Goal: Task Accomplishment & Management: Use online tool/utility

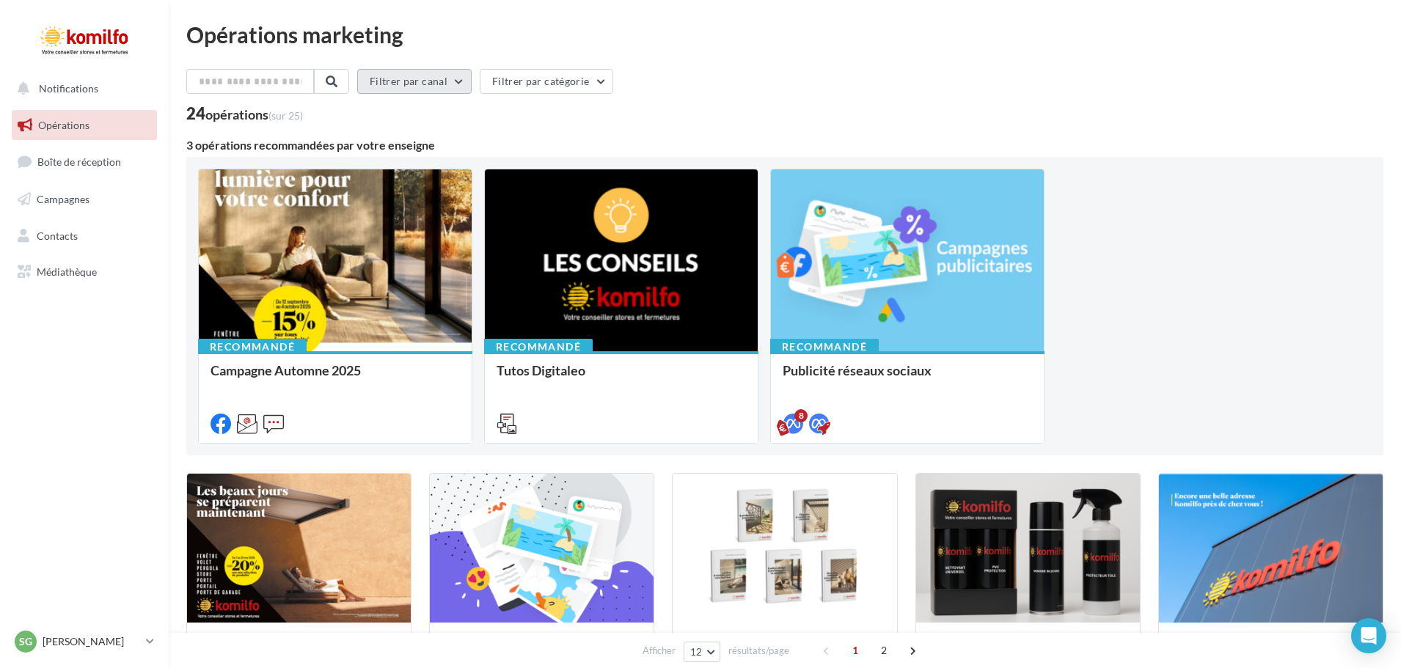
click at [456, 80] on button "Filtrer par canal" at bounding box center [414, 81] width 114 height 25
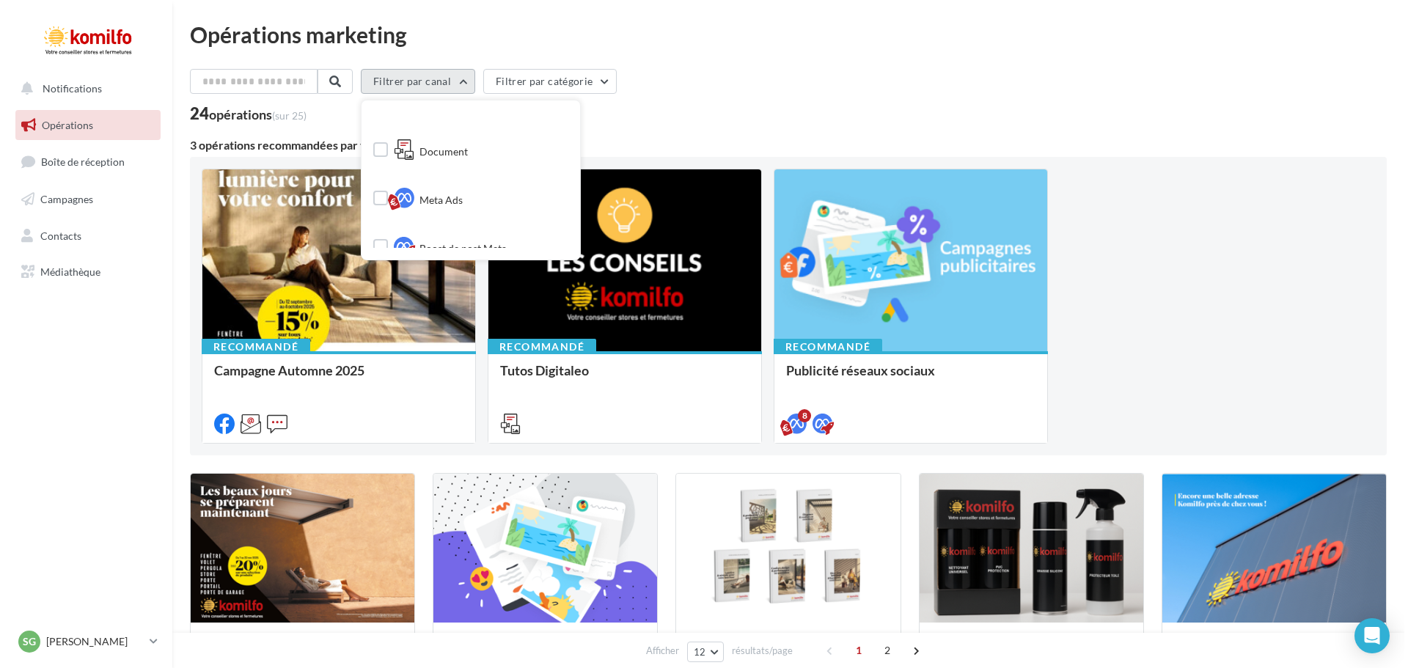
scroll to position [172, 0]
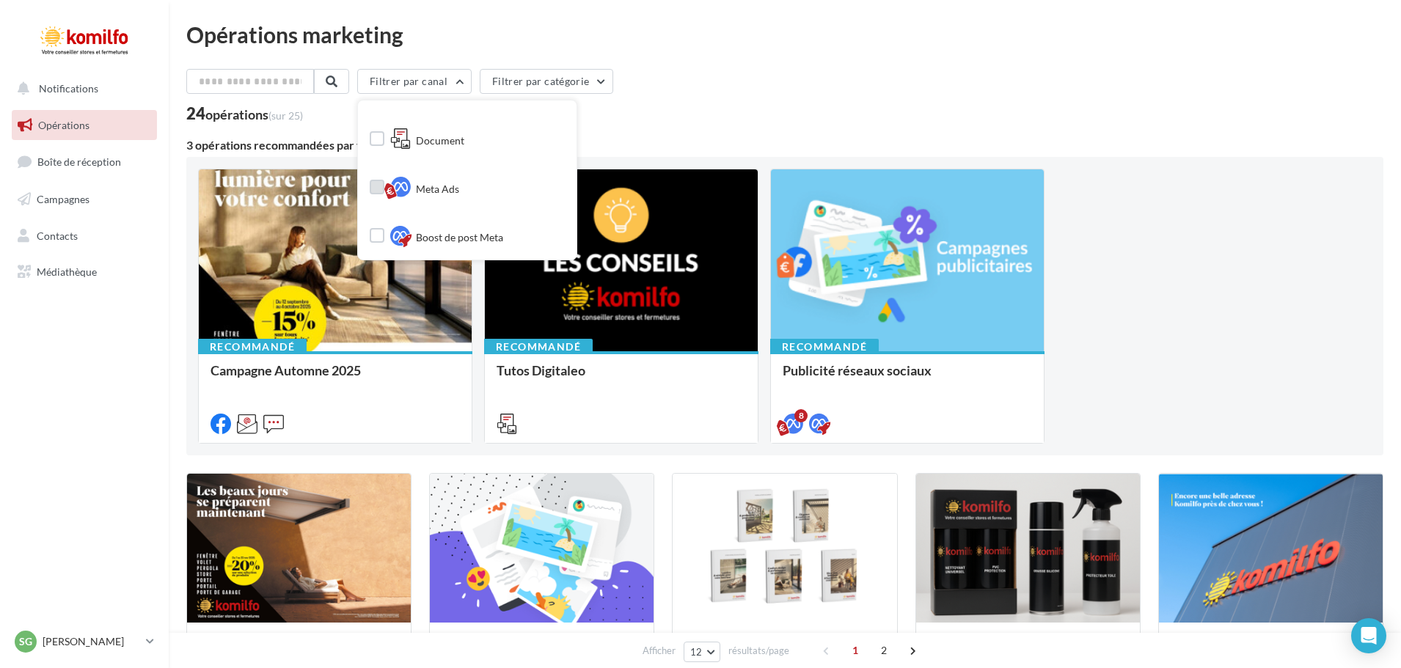
click at [384, 185] on label at bounding box center [377, 187] width 15 height 15
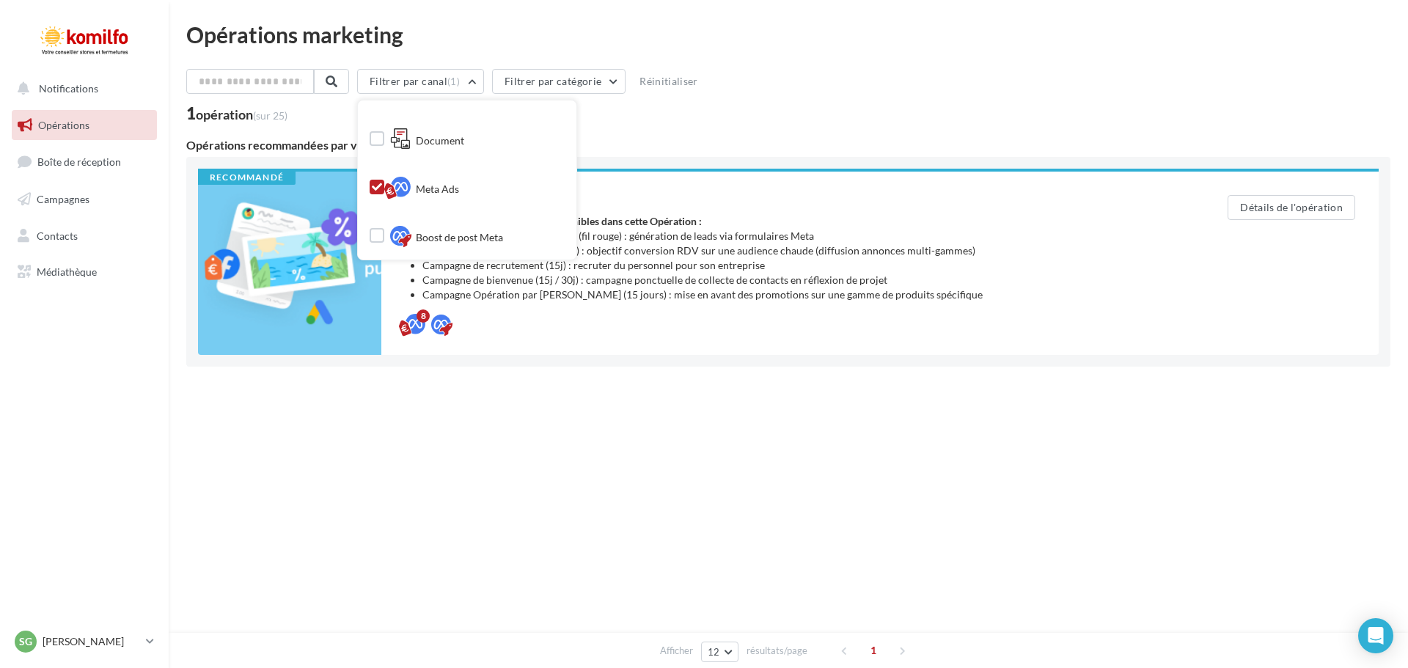
click at [441, 488] on div "Notifications Opérations Boîte de réception Campagnes Contacts Mes cibles Média…" at bounding box center [704, 334] width 1408 height 668
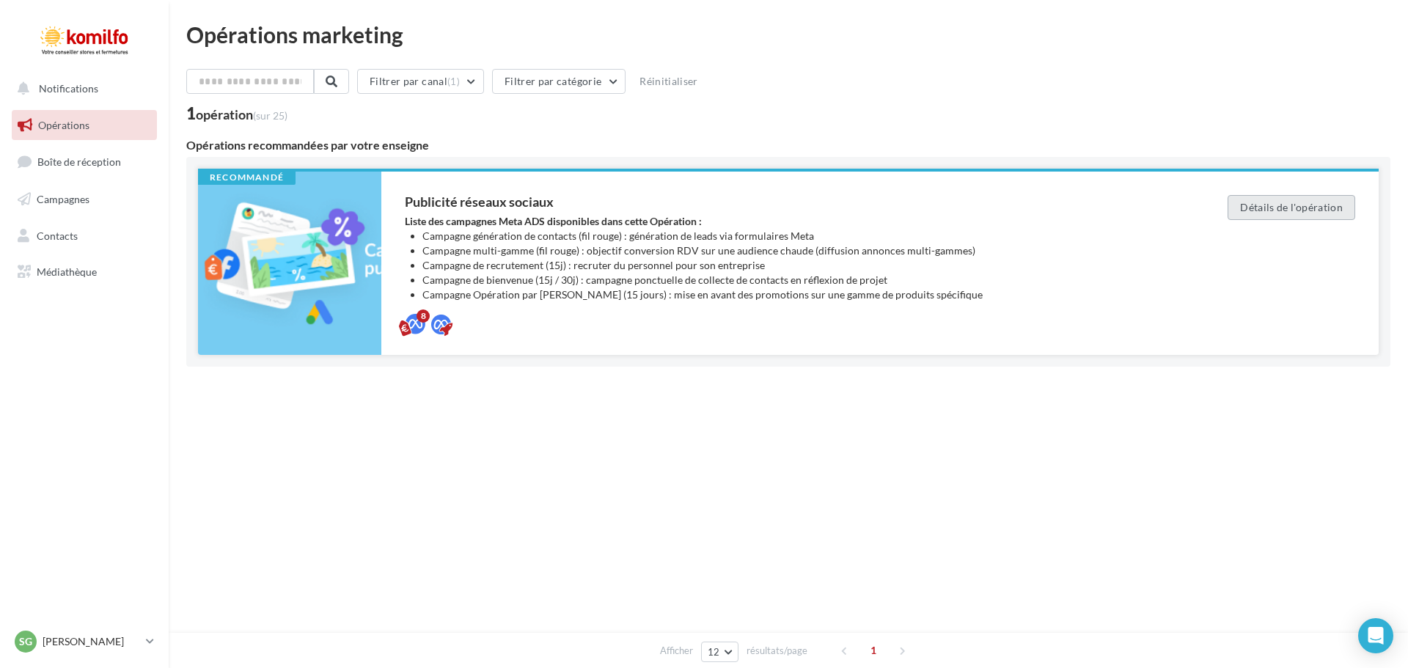
click at [1318, 211] on button "Détails de l'opération" at bounding box center [1292, 207] width 128 height 25
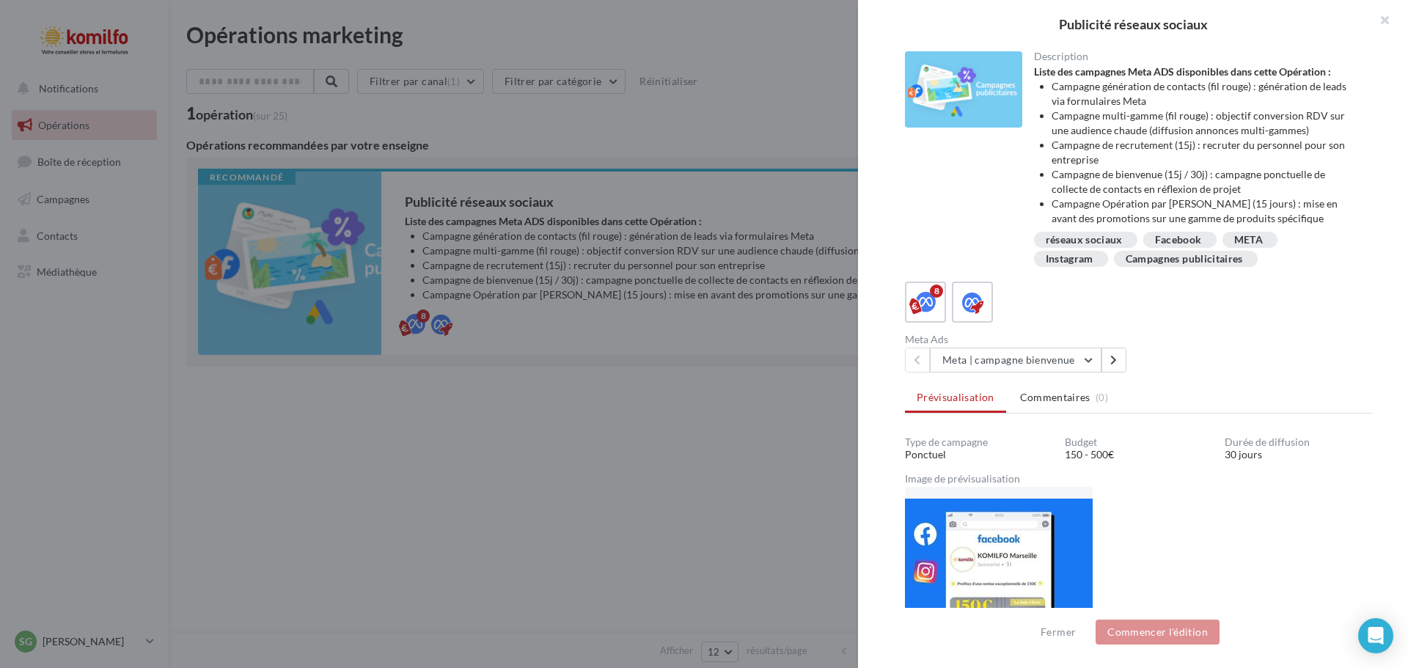
scroll to position [73, 0]
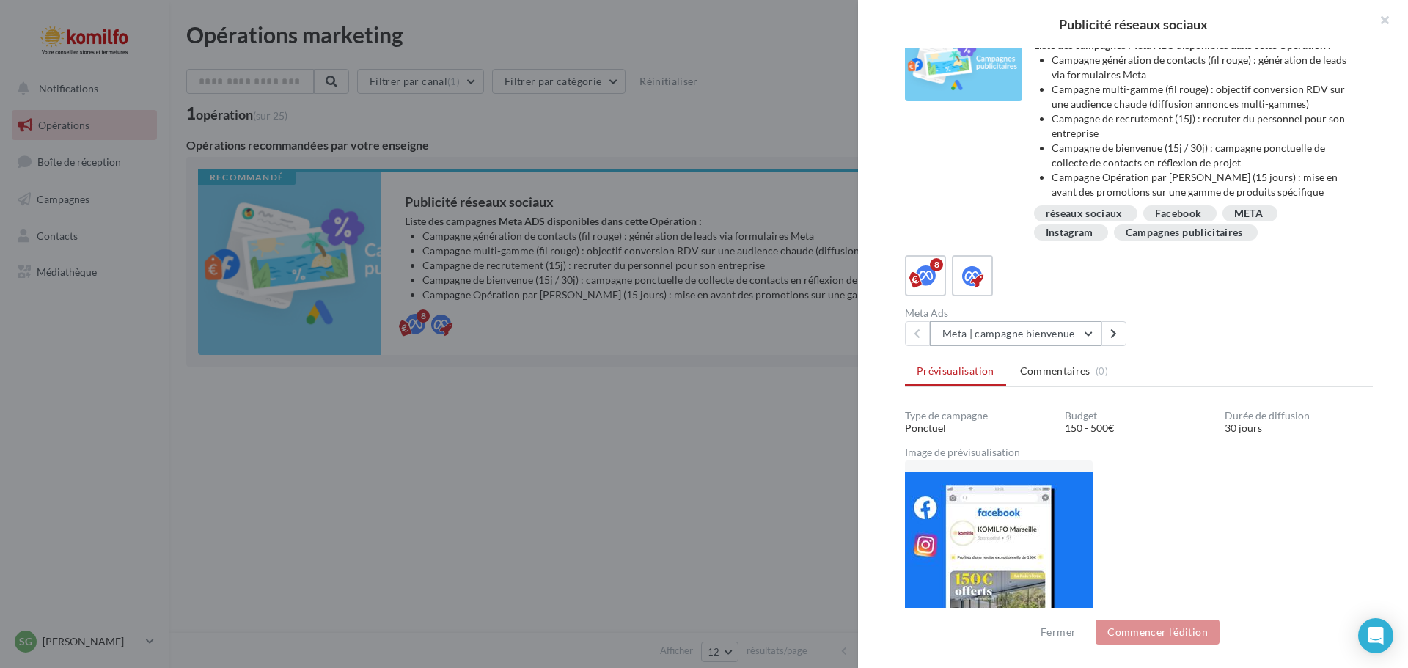
click at [1085, 333] on button "Meta | campagne bienvenue" at bounding box center [1016, 333] width 172 height 25
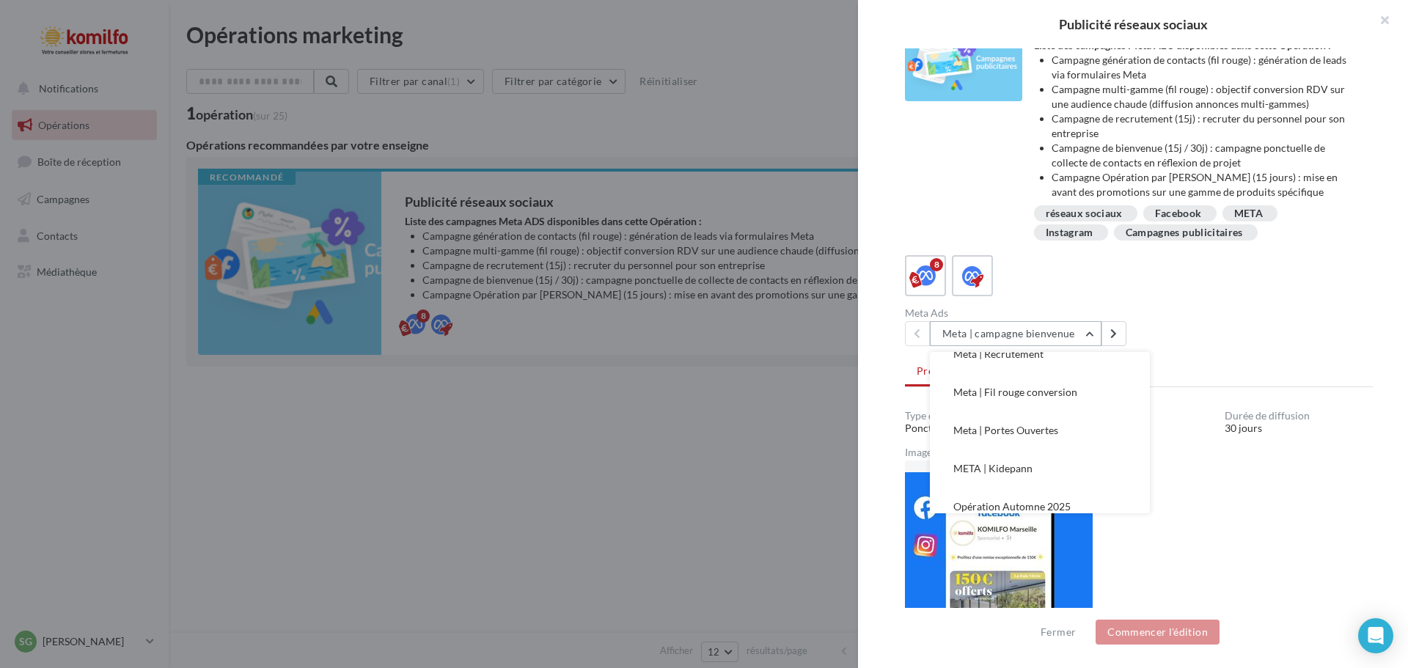
scroll to position [144, 0]
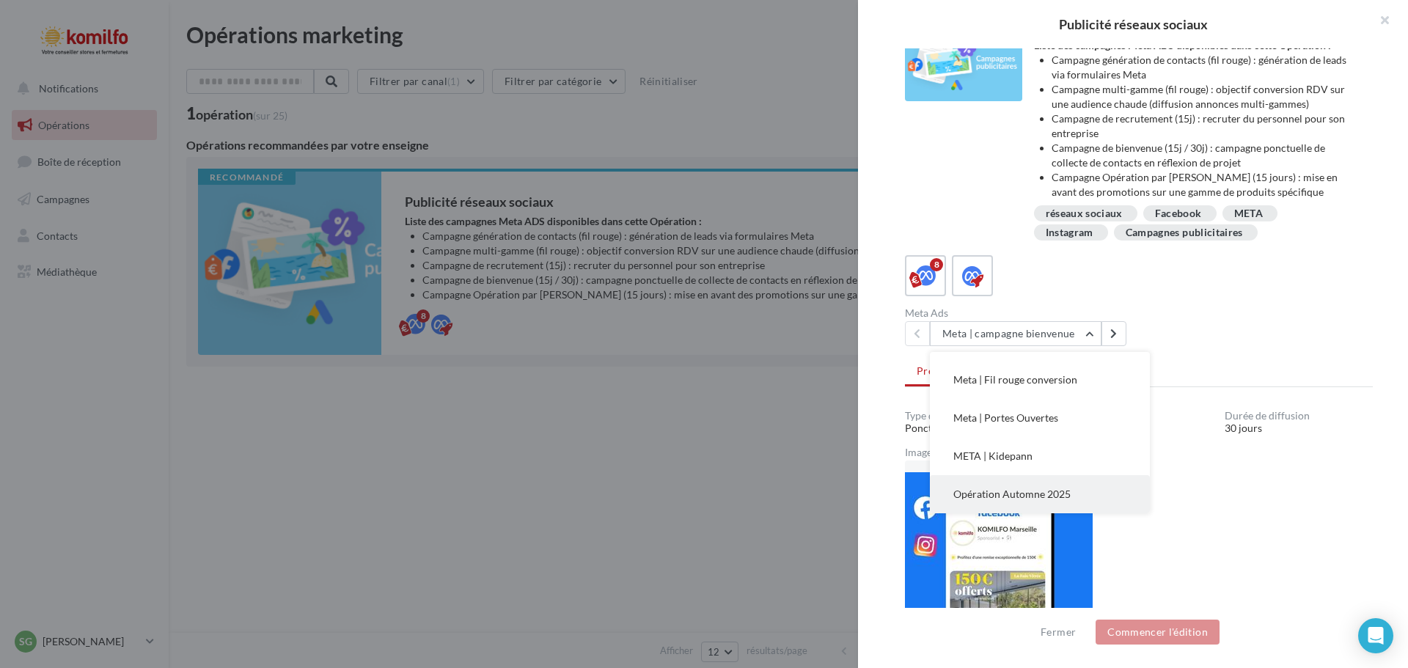
click at [1030, 497] on span "Opération Automne 2025" at bounding box center [1011, 494] width 117 height 12
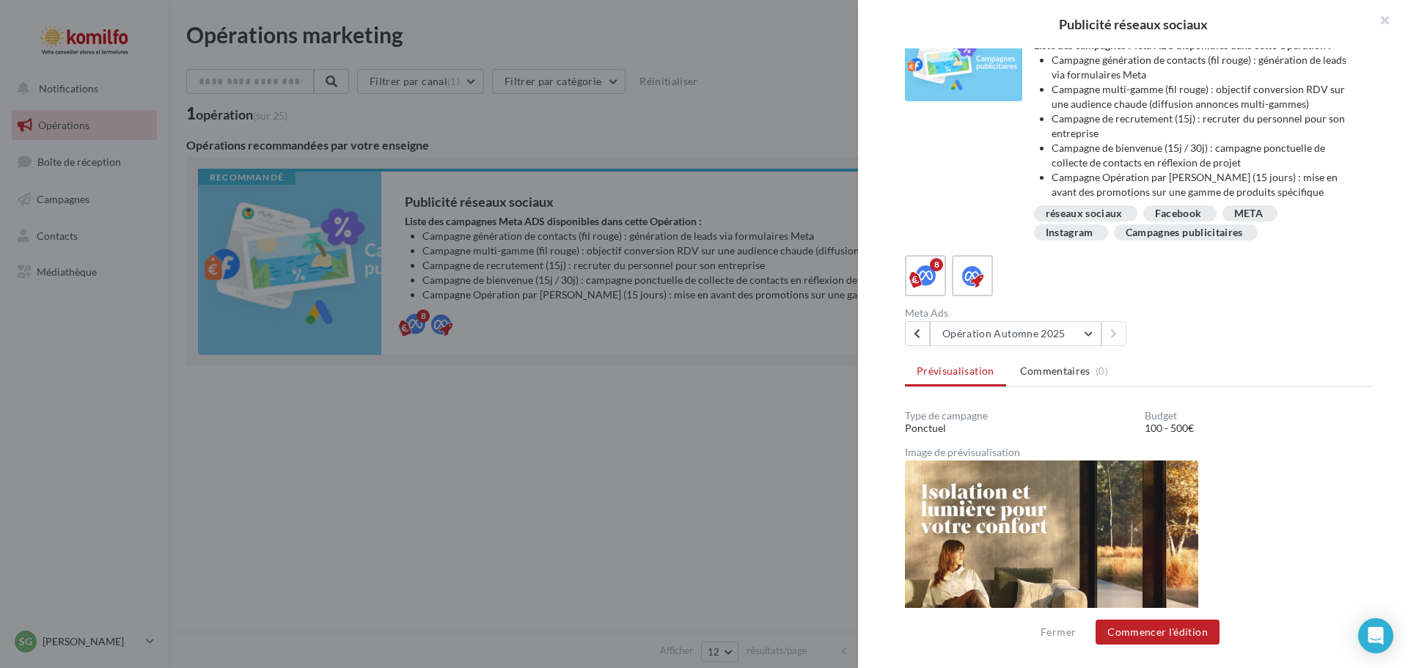
scroll to position [97, 0]
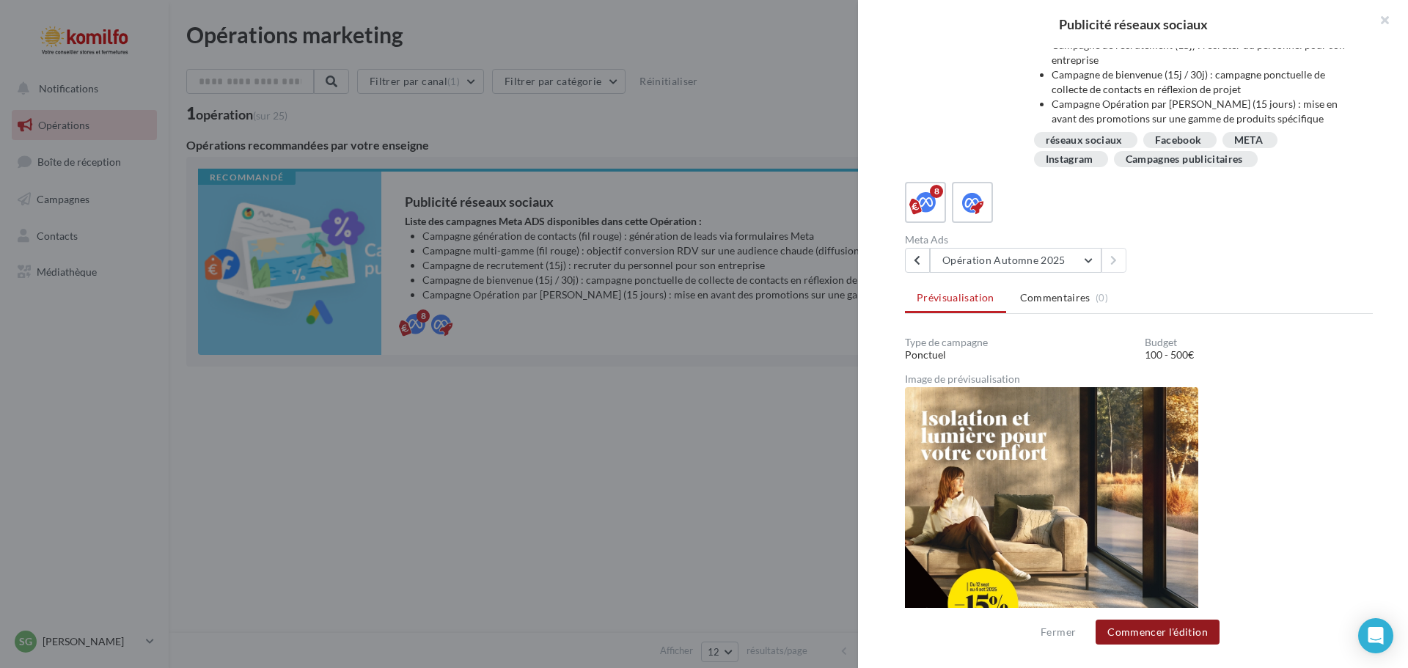
click at [1157, 632] on button "Commencer l'édition" at bounding box center [1158, 632] width 124 height 25
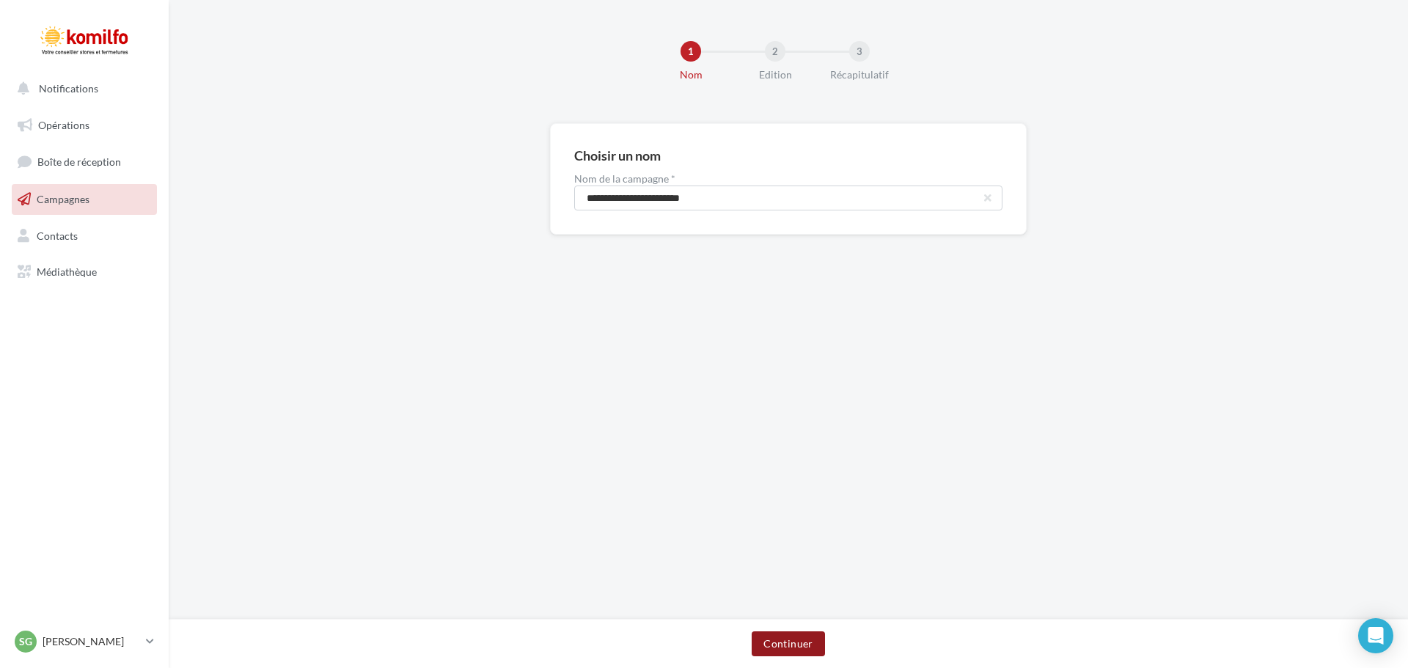
click at [784, 646] on button "Continuer" at bounding box center [788, 643] width 73 height 25
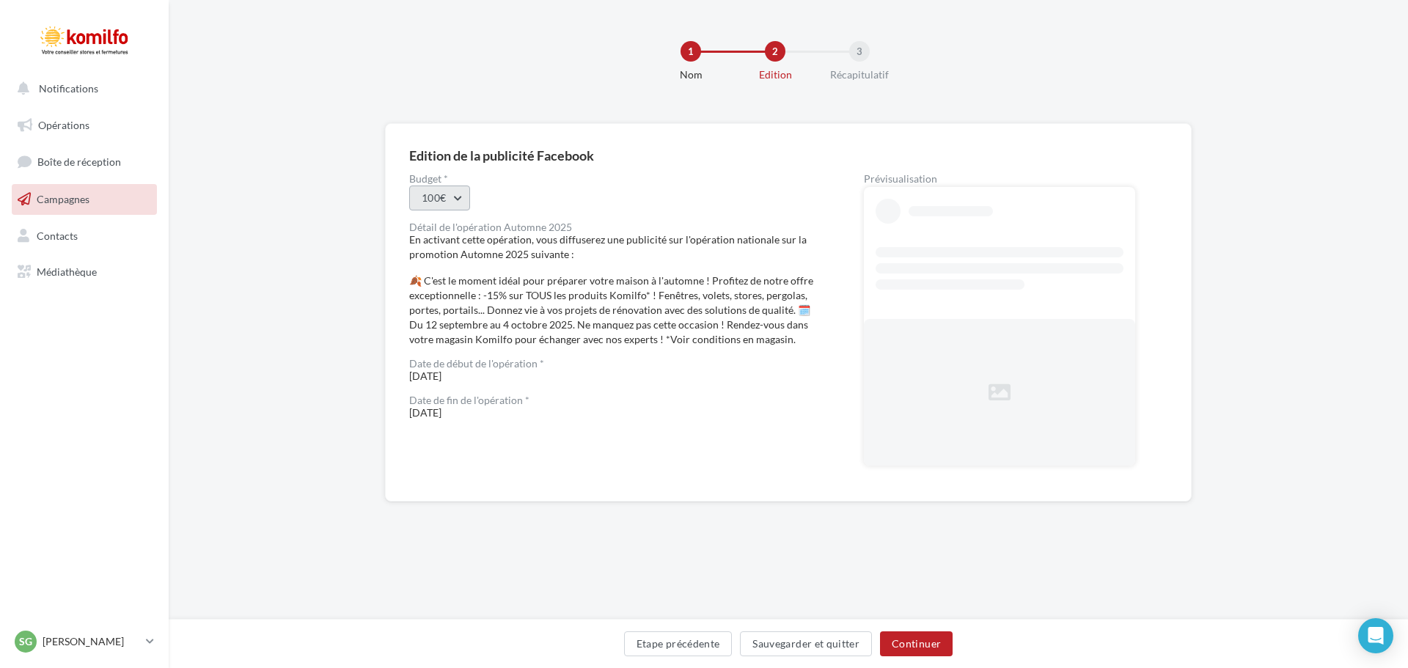
click at [455, 197] on button "100€" at bounding box center [439, 198] width 61 height 25
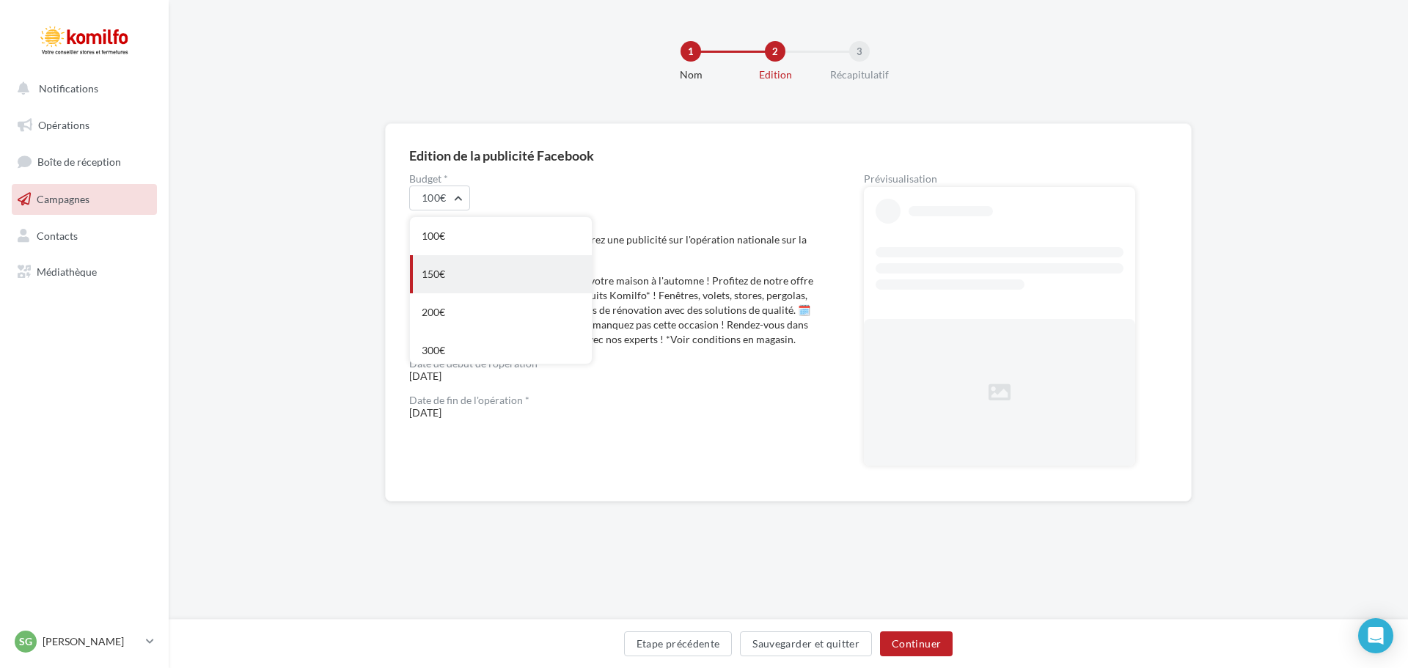
click at [426, 268] on div "150€" at bounding box center [501, 274] width 182 height 38
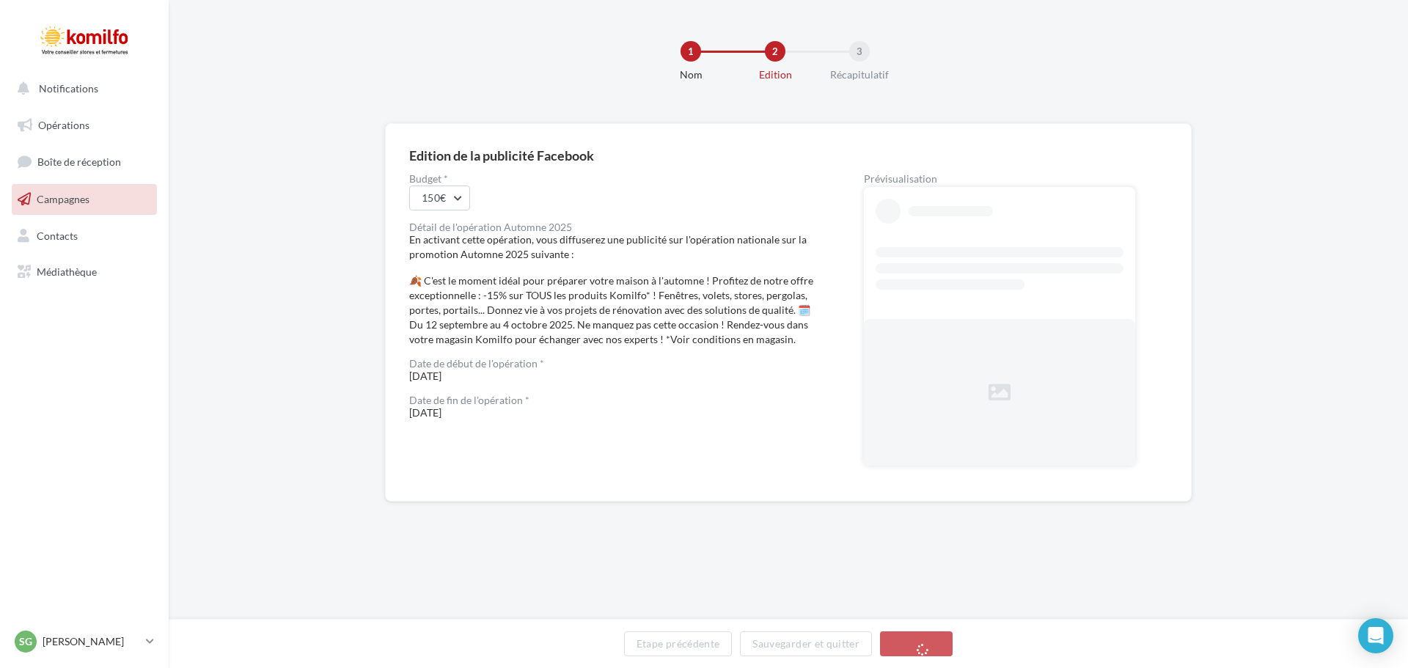
click at [561, 212] on div "Budget * 150€ Détail de l'opération Automne 2025 En activant cette opération, v…" at bounding box center [613, 326] width 408 height 304
click at [532, 326] on div "🍂 C'est le moment idéal pour préparer votre maison à l'automne ! Profitez de no…" at bounding box center [613, 310] width 408 height 73
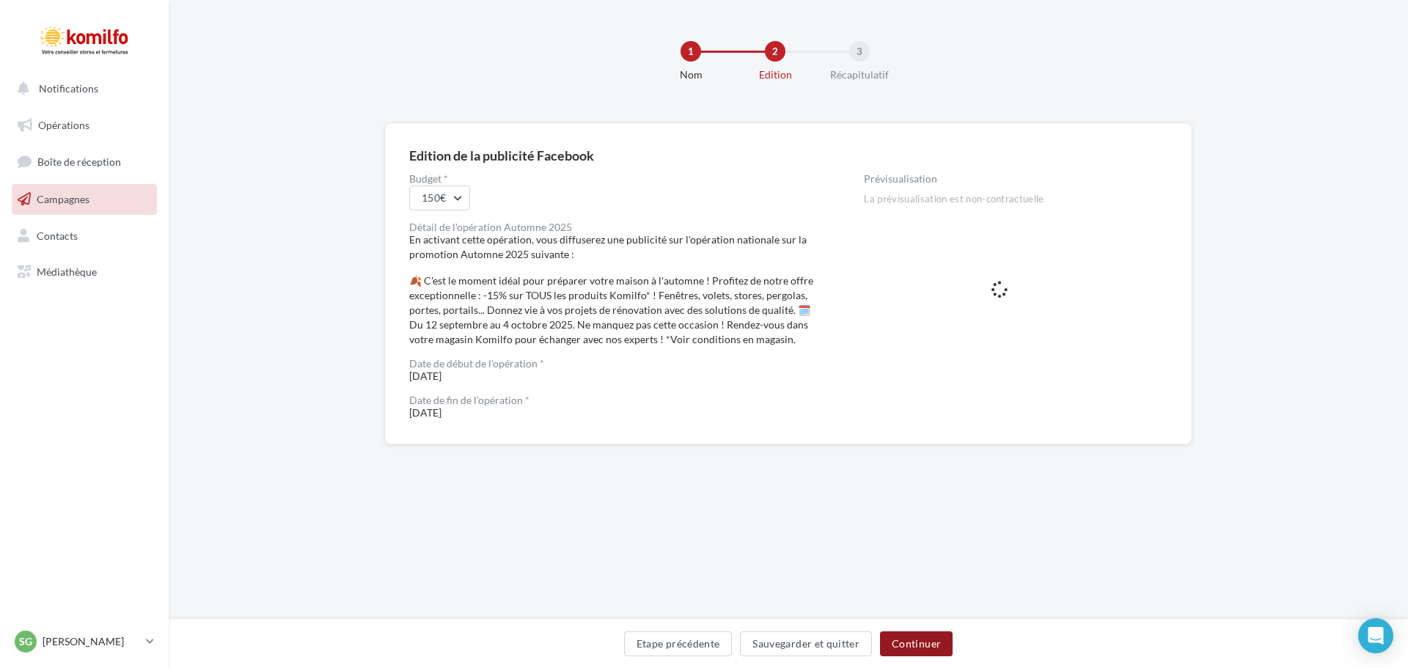
click at [931, 640] on button "Continuer" at bounding box center [916, 643] width 73 height 25
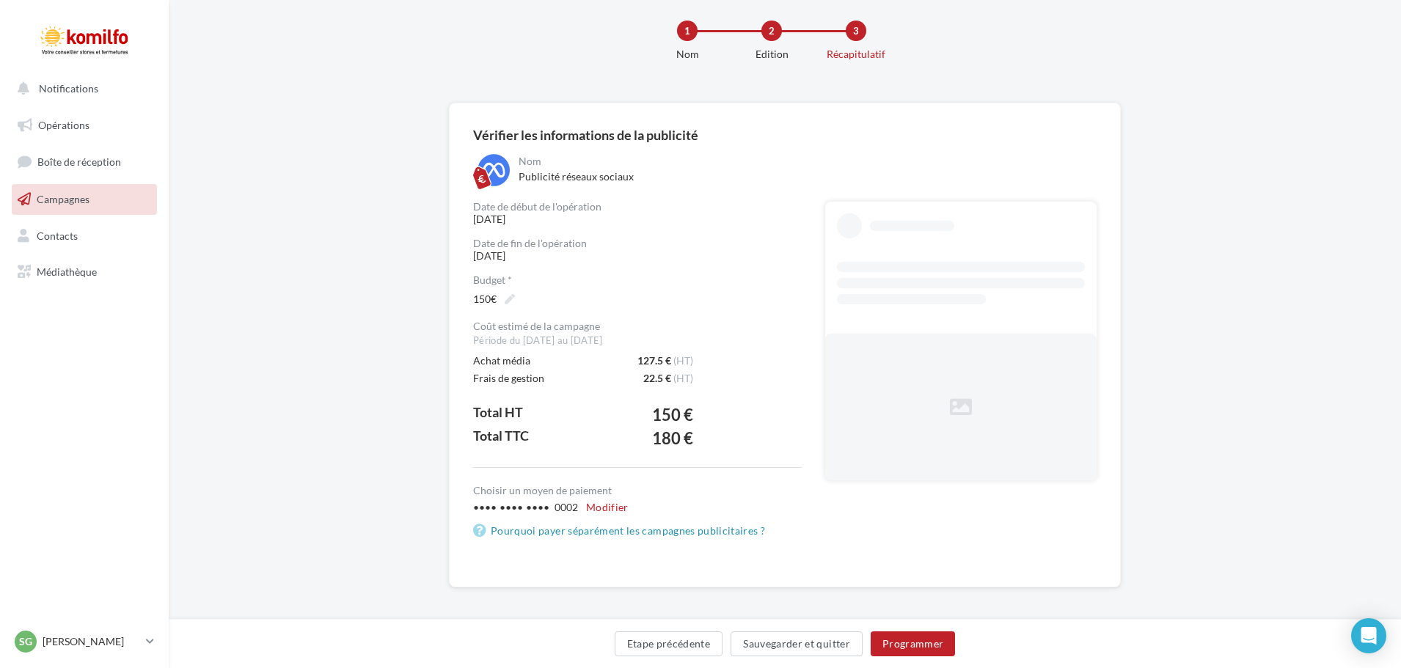
scroll to position [26, 0]
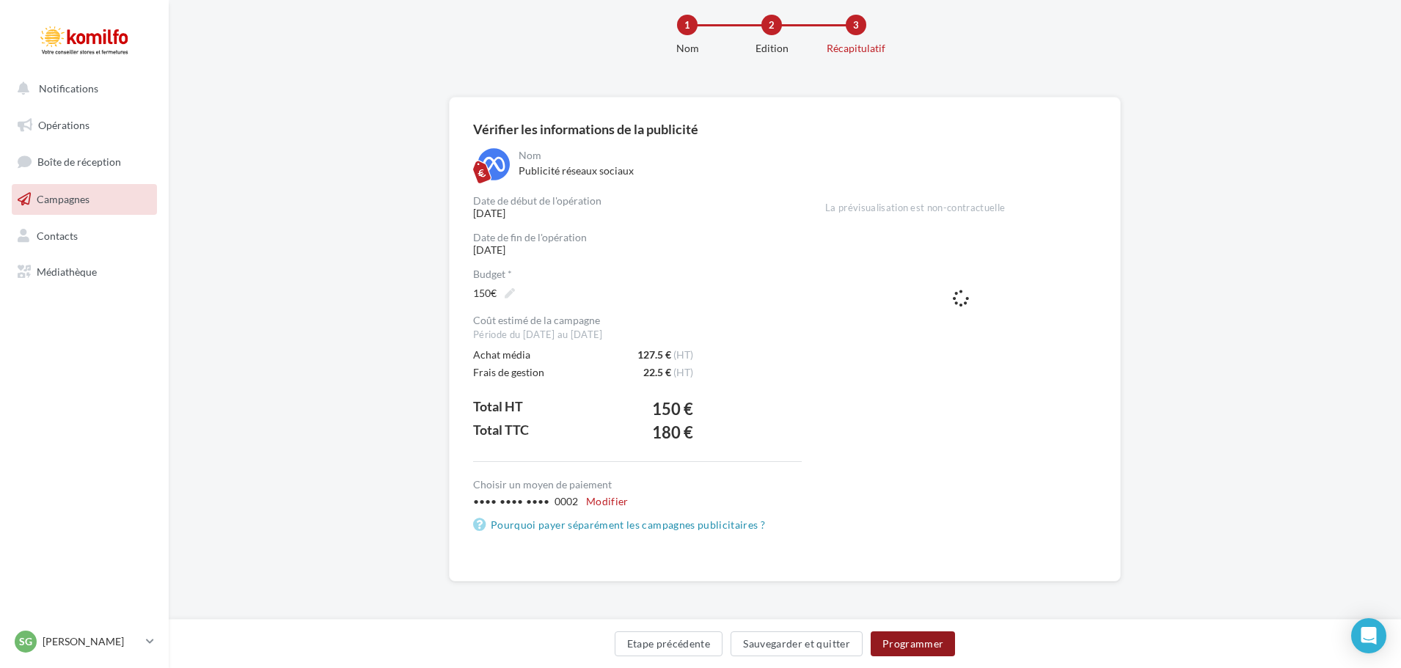
click at [921, 640] on button "Programmer" at bounding box center [913, 643] width 85 height 25
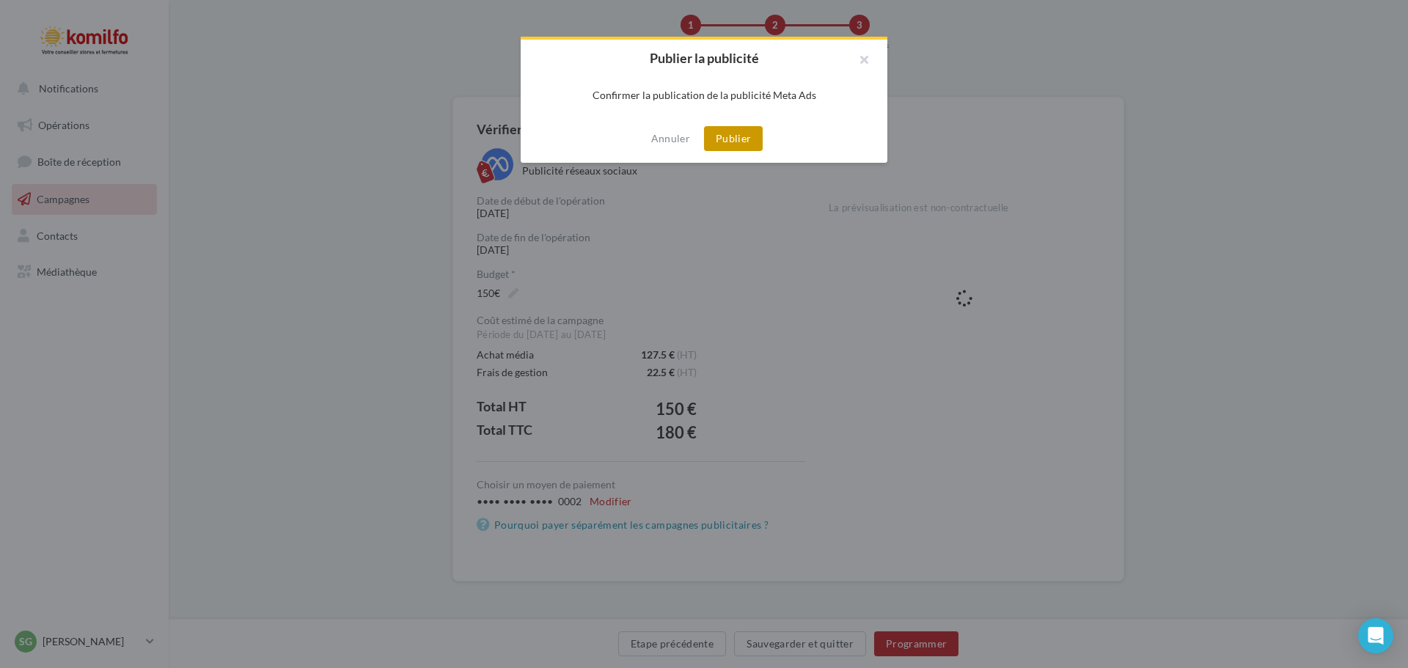
click at [739, 141] on button "Publier" at bounding box center [733, 138] width 59 height 25
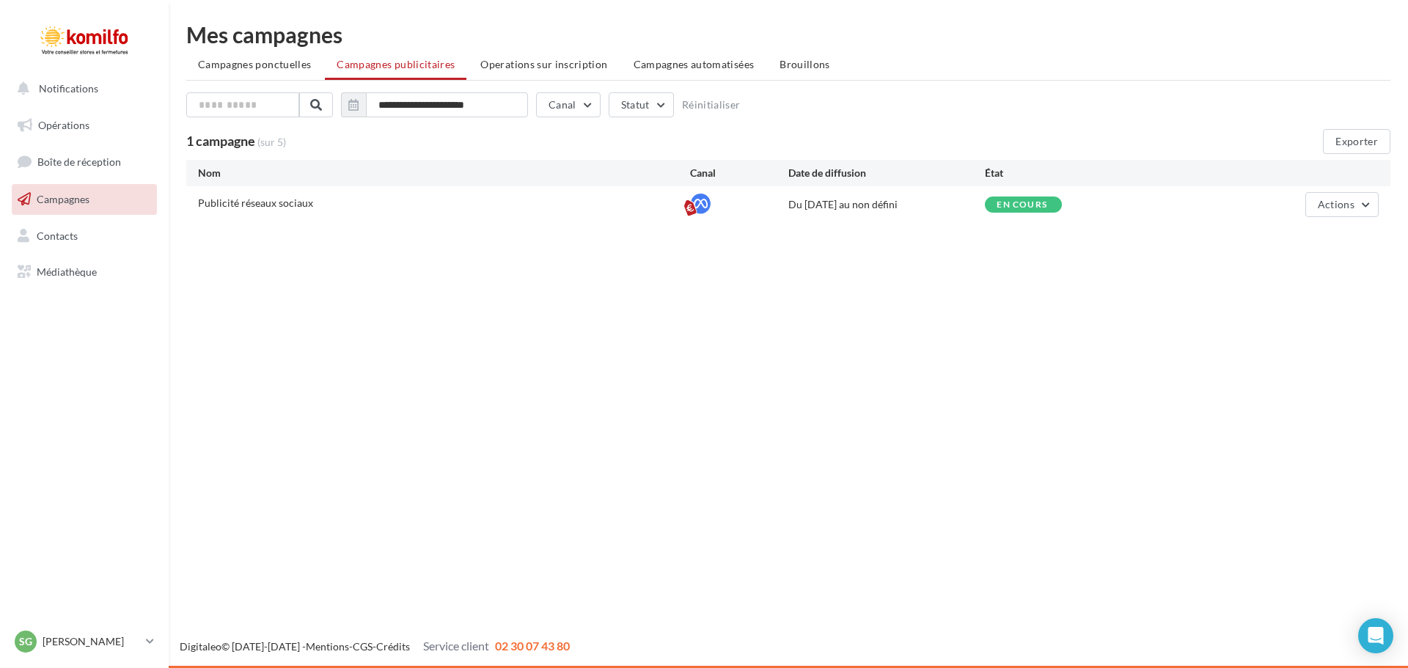
click at [644, 424] on div "Notifications Opérations Boîte de réception Campagnes Contacts Mes cibles Média…" at bounding box center [704, 334] width 1408 height 668
drag, startPoint x: 941, startPoint y: 435, endPoint x: 941, endPoint y: 413, distance: 22.0
click at [941, 430] on div "Notifications Opérations Boîte de réception Campagnes Contacts Mes cibles Média…" at bounding box center [704, 334] width 1408 height 668
click at [667, 354] on div "Notifications Opérations Boîte de réception Campagnes Contacts Mes cibles Média…" at bounding box center [704, 334] width 1408 height 668
click at [449, 380] on div "Notifications Opérations Boîte de réception Campagnes Contacts Mes cibles Média…" at bounding box center [704, 334] width 1408 height 668
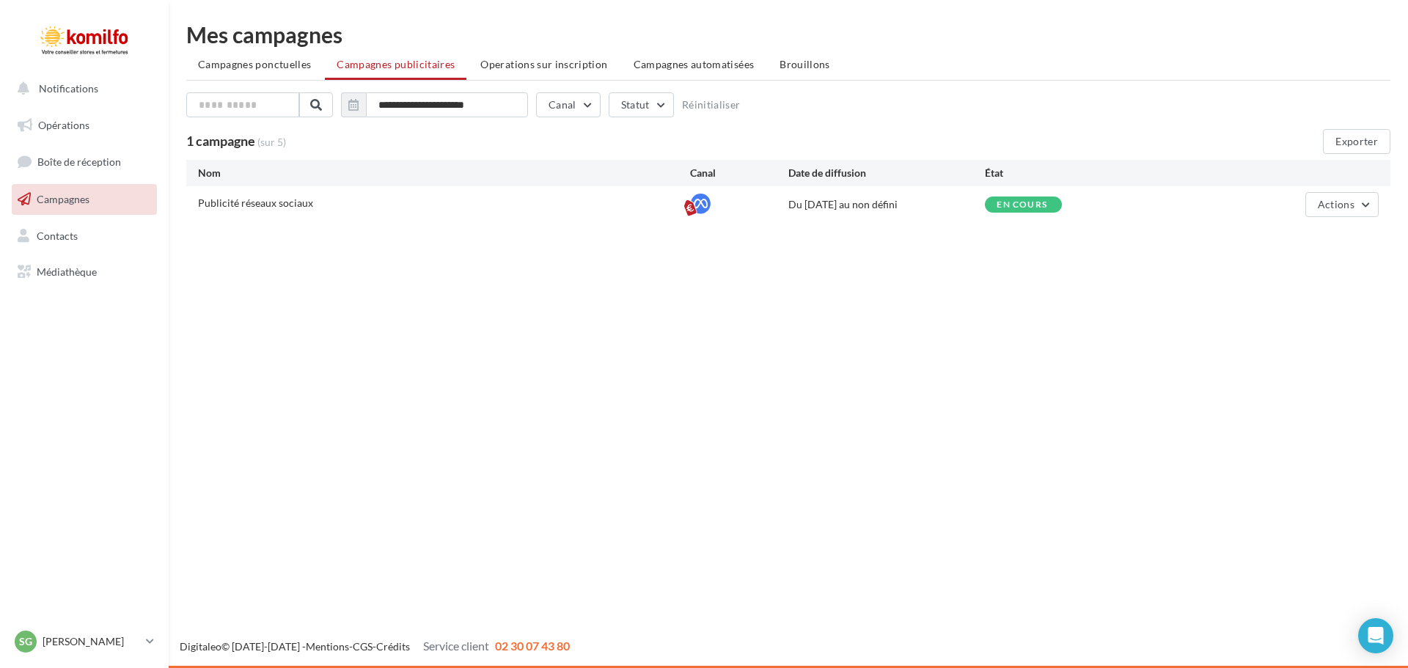
click at [311, 417] on div "Notifications Opérations Boîte de réception Campagnes Contacts Mes cibles Média…" at bounding box center [704, 334] width 1408 height 668
drag, startPoint x: 577, startPoint y: 420, endPoint x: 303, endPoint y: 280, distance: 308.0
click at [577, 420] on div "Notifications Opérations Boîte de réception Campagnes Contacts Mes cibles Média…" at bounding box center [704, 334] width 1408 height 668
